Goal: Check status: Check status

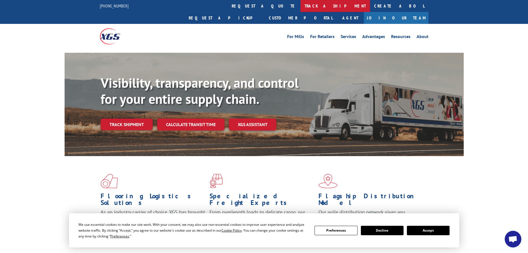
click at [301, 6] on link "track a shipment" at bounding box center [336, 6] width 70 height 12
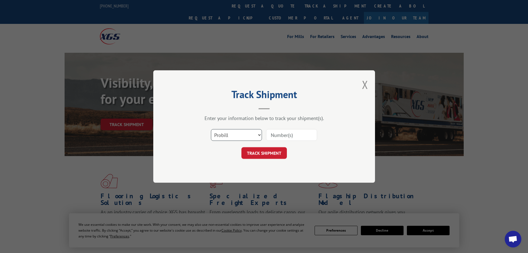
click at [218, 136] on select "Select category... Probill BOL PO" at bounding box center [236, 135] width 51 height 12
select select "po"
click at [211, 129] on select "Select category... Probill BOL PO" at bounding box center [236, 135] width 51 height 12
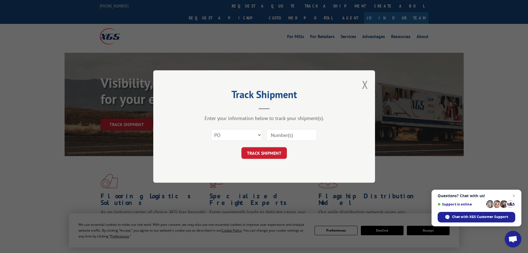
click at [287, 136] on input at bounding box center [291, 135] width 51 height 12
paste input "13505766"
type input "13505766"
click at [268, 150] on button "TRACK SHIPMENT" at bounding box center [264, 153] width 45 height 12
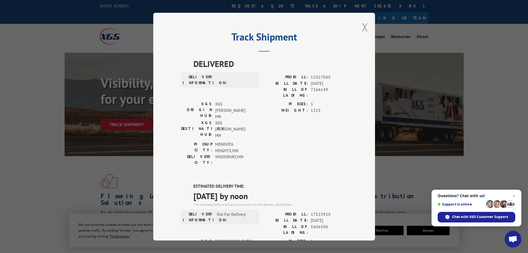
click at [362, 27] on button "Close modal" at bounding box center [365, 27] width 6 height 15
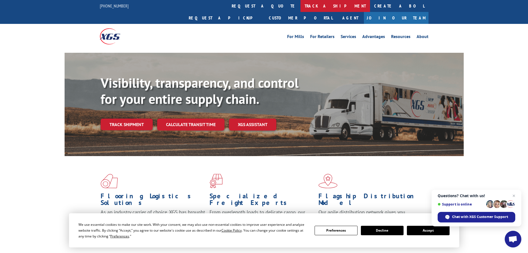
click at [301, 3] on link "track a shipment" at bounding box center [336, 6] width 70 height 12
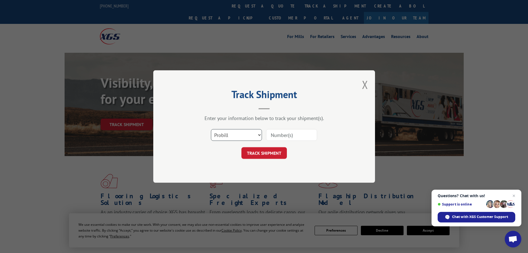
click at [219, 132] on select "Select category... Probill BOL PO" at bounding box center [236, 135] width 51 height 12
select select "po"
click at [211, 129] on select "Select category... Probill BOL PO" at bounding box center [236, 135] width 51 height 12
click at [285, 134] on input at bounding box center [291, 135] width 51 height 12
paste input "13505735"
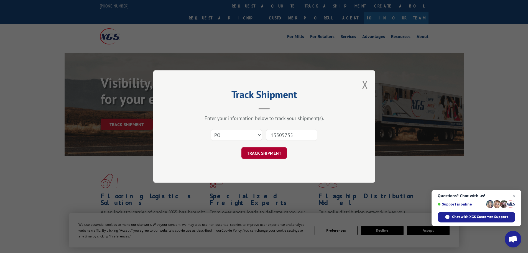
type input "13505735"
click at [271, 155] on button "TRACK SHIPMENT" at bounding box center [264, 153] width 45 height 12
